Goal: Find contact information: Find contact information

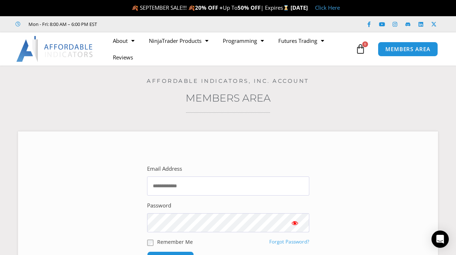
click at [58, 48] on img at bounding box center [55, 49] width 78 height 26
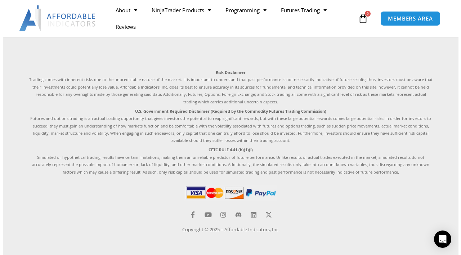
scroll to position [2194, 0]
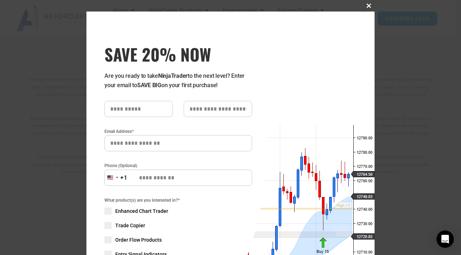
click at [366, 7] on span at bounding box center [369, 6] width 12 height 4
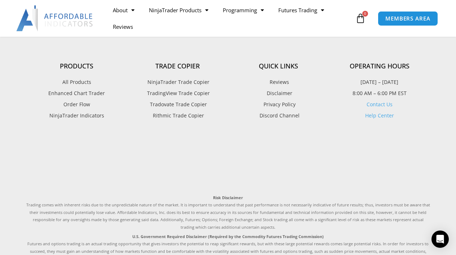
scroll to position [2068, 0]
click at [385, 105] on link "Contact Us" at bounding box center [380, 104] width 26 height 7
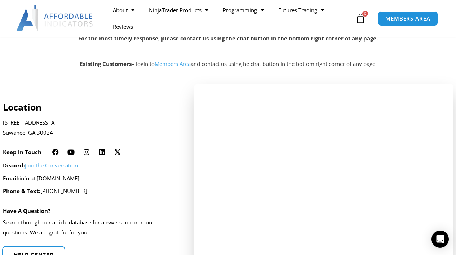
scroll to position [142, 0]
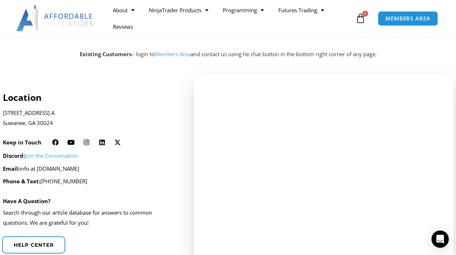
drag, startPoint x: 107, startPoint y: 169, endPoint x: 40, endPoint y: 167, distance: 67.1
click at [40, 167] on p "Email: info at affordableindicators.com" at bounding box center [89, 169] width 172 height 10
copy p "affordableindicators.com"
